Goal: Task Accomplishment & Management: Manage account settings

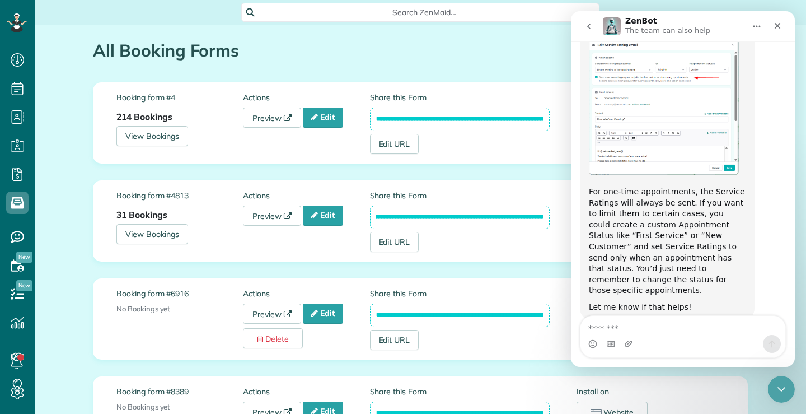
scroll to position [0, 124]
drag, startPoint x: 373, startPoint y: 217, endPoint x: 556, endPoint y: 220, distance: 183.1
click at [556, 220] on div "**********" at bounding box center [473, 221] width 207 height 62
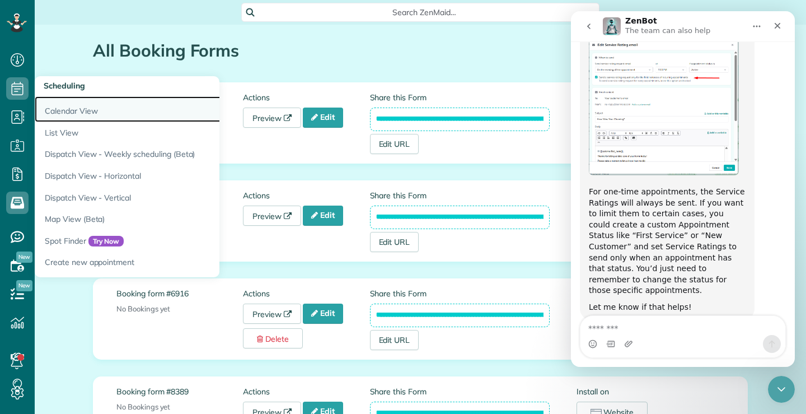
click at [64, 107] on link "Calendar View" at bounding box center [175, 109] width 280 height 26
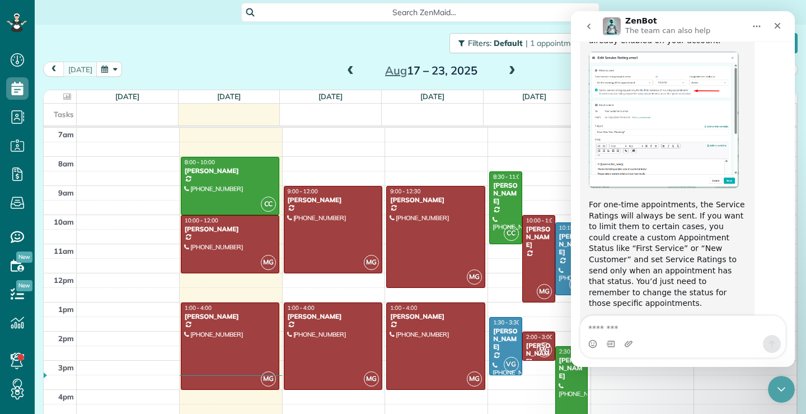
scroll to position [1509, 0]
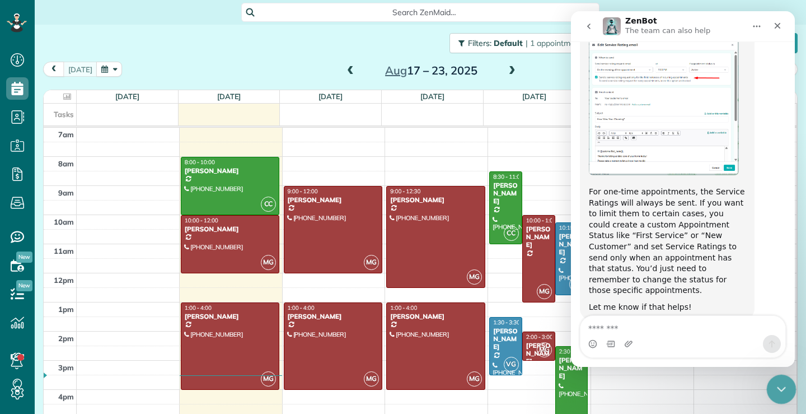
click at [785, 382] on icon "Close Intercom Messenger" at bounding box center [779, 387] width 13 height 13
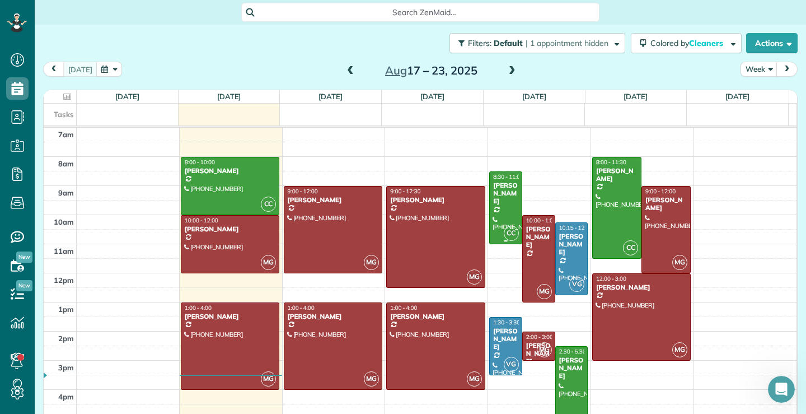
click at [501, 200] on div "Joseph Sorrentino" at bounding box center [506, 193] width 26 height 24
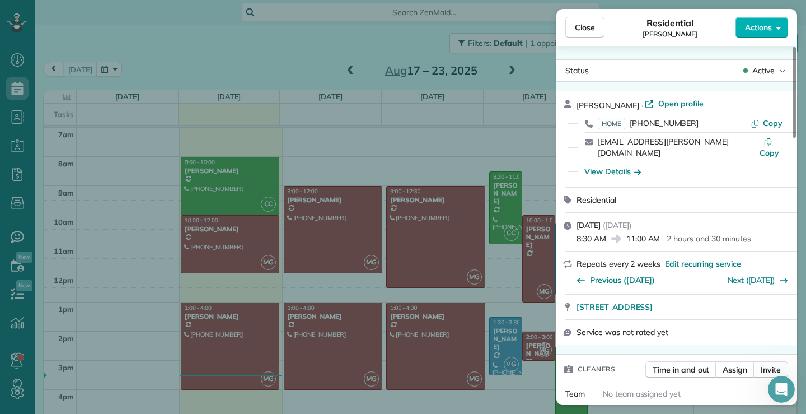
scroll to position [114, 0]
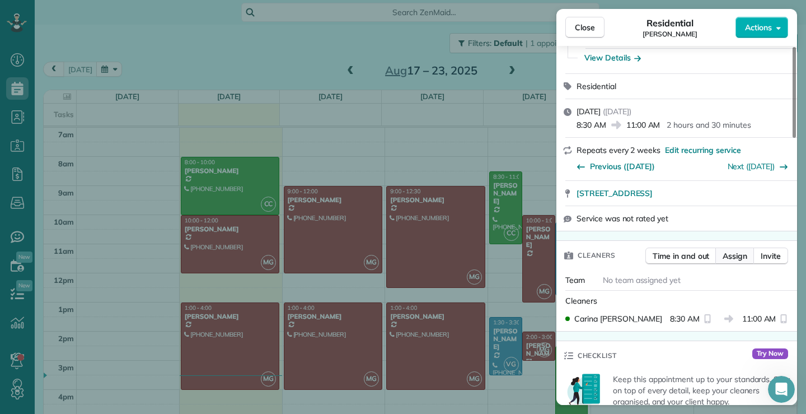
click at [741, 250] on span "Assign" at bounding box center [735, 255] width 25 height 11
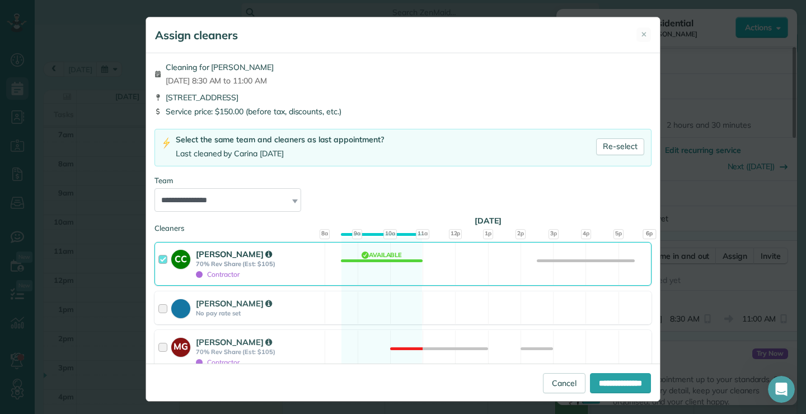
click at [158, 259] on div at bounding box center [164, 263] width 13 height 31
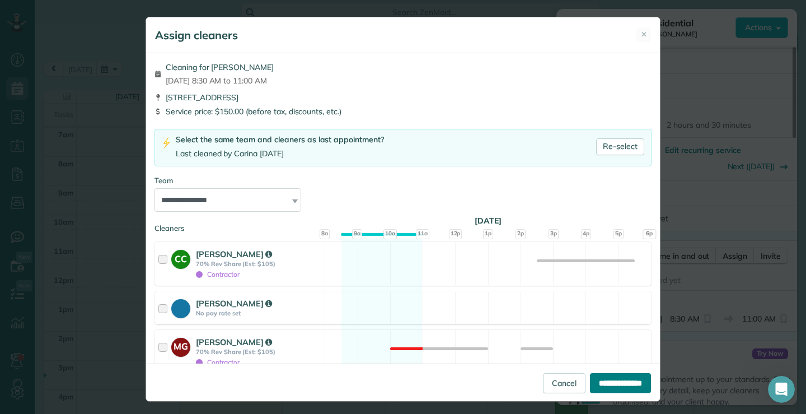
click at [599, 382] on input "**********" at bounding box center [620, 383] width 61 height 20
type input "**********"
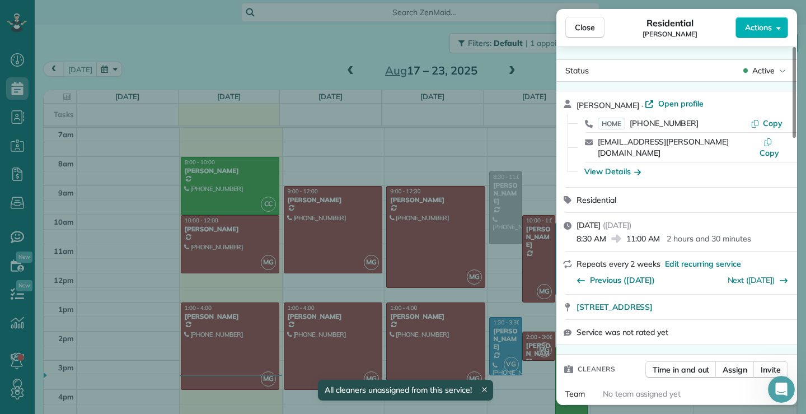
click at [494, 204] on div "Close Residential Joseph Sorrentino Actions Status Active Joseph Sorrentino · O…" at bounding box center [403, 207] width 806 height 414
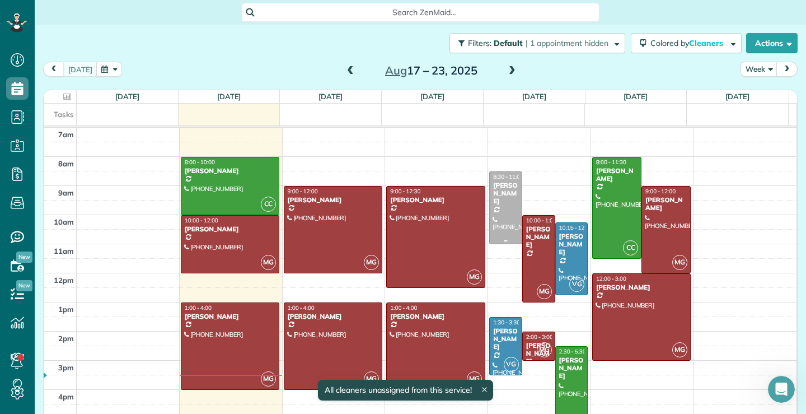
click at [501, 199] on div "Joseph Sorrentino" at bounding box center [506, 193] width 26 height 24
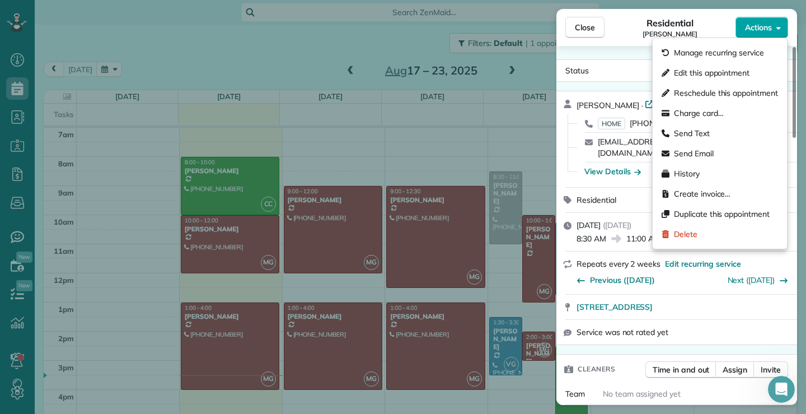
click at [773, 28] on button "Actions" at bounding box center [762, 27] width 53 height 21
click at [709, 18] on div "Residential Joseph Sorrentino" at bounding box center [670, 27] width 131 height 22
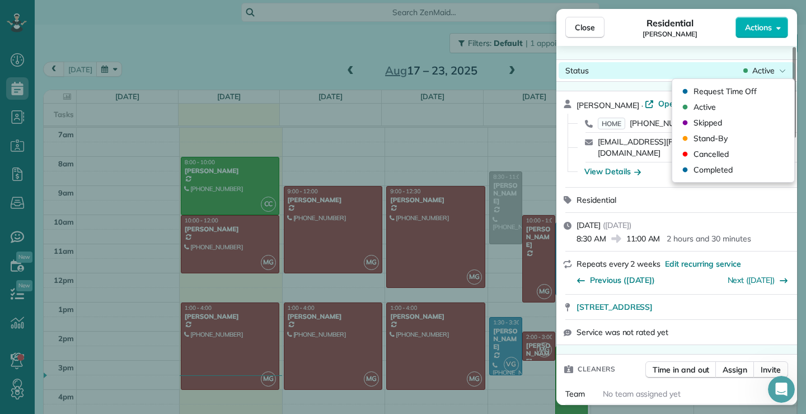
click at [779, 69] on div "Active" at bounding box center [764, 70] width 47 height 11
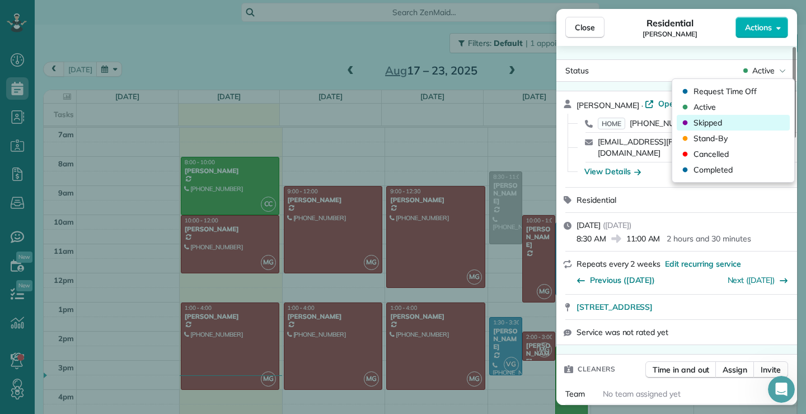
click at [712, 124] on span "Skipped" at bounding box center [708, 122] width 29 height 11
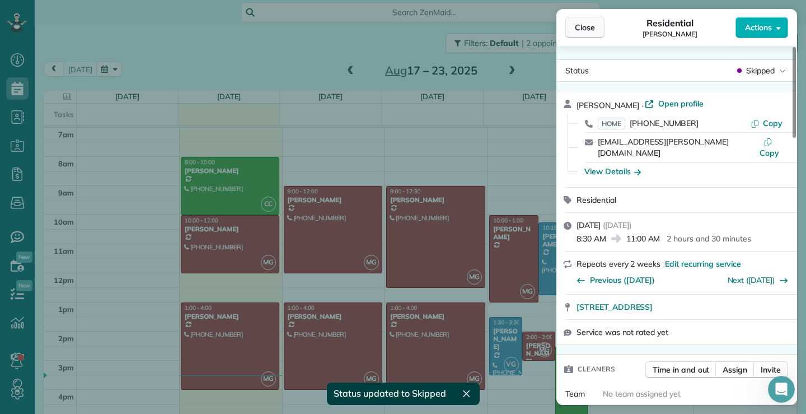
click at [593, 33] on button "Close" at bounding box center [584, 27] width 39 height 21
